Goal: Information Seeking & Learning: Learn about a topic

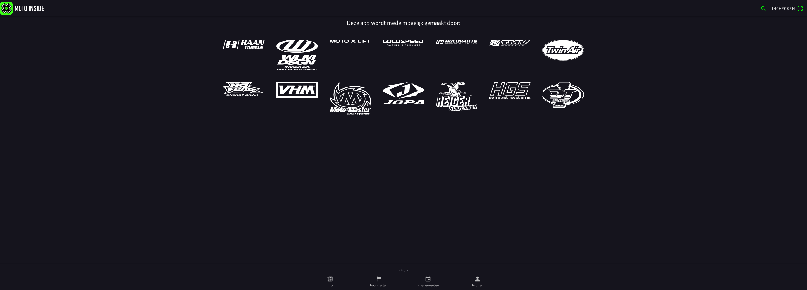
click at [781, 8] on span "Inchecken" at bounding box center [783, 8] width 23 height 6
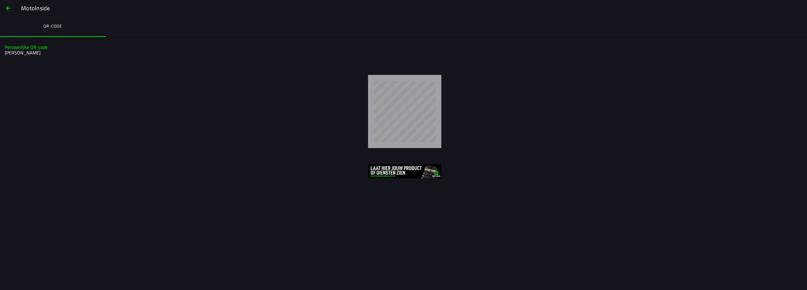
click at [28, 50] on h2 "[PERSON_NAME]" at bounding box center [403, 53] width 796 height 6
click at [0, 0] on slot "Persoonlijke QR-code" at bounding box center [0, 0] width 0 height 0
click at [11, 9] on span "button" at bounding box center [8, 8] width 7 height 14
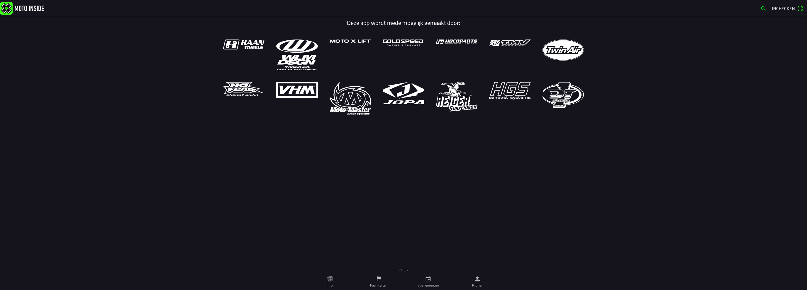
click at [763, 6] on span "button" at bounding box center [763, 8] width 6 height 9
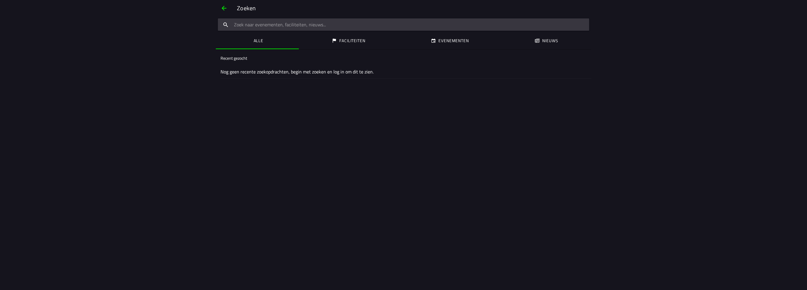
click at [364, 47] on button "Faciliteiten" at bounding box center [348, 41] width 99 height 16
click at [463, 43] on ion-label "Evenementen" at bounding box center [454, 41] width 30 height 6
click at [291, 28] on input "search text" at bounding box center [403, 24] width 371 height 12
type input "made"
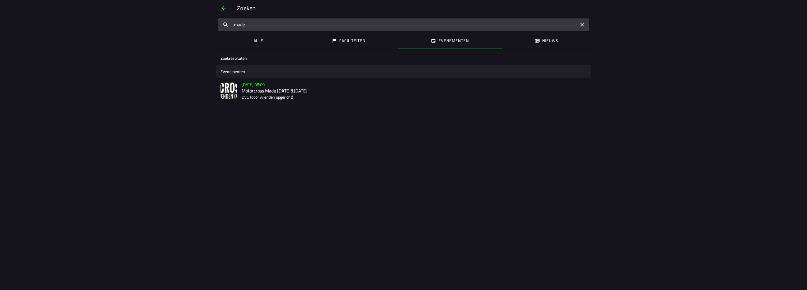
click at [261, 104] on div "[DATE] 08:00 Motorcross Made [DATE]&[DATE] DVO (door vrienden opgericht)" at bounding box center [414, 91] width 345 height 26
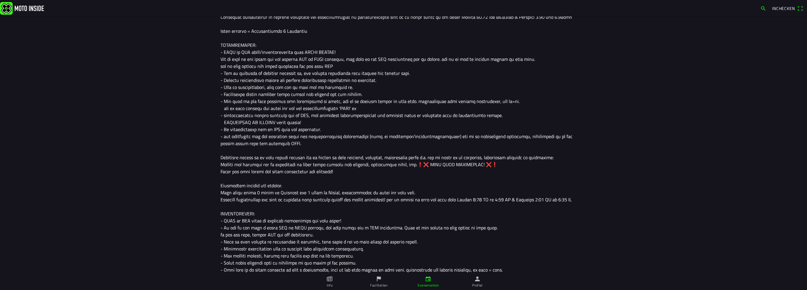
scroll to position [235, 0]
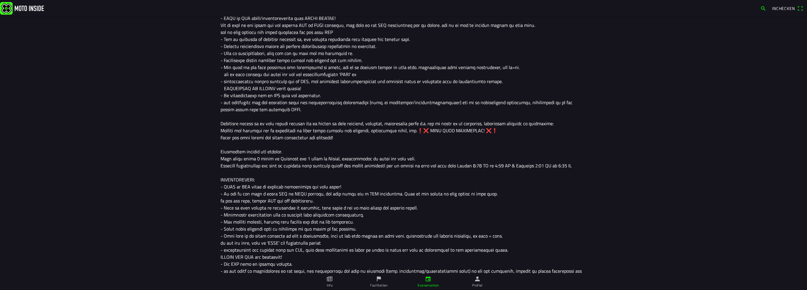
click at [471, 280] on link "Profiel" at bounding box center [477, 282] width 49 height 16
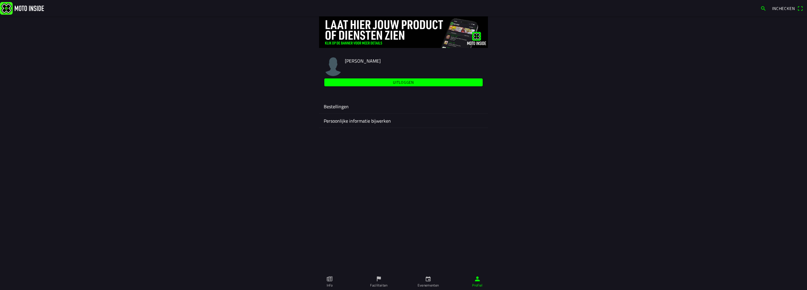
click at [333, 107] on ion-label "Bestellingen" at bounding box center [403, 106] width 159 height 7
